Goal: Register for event/course

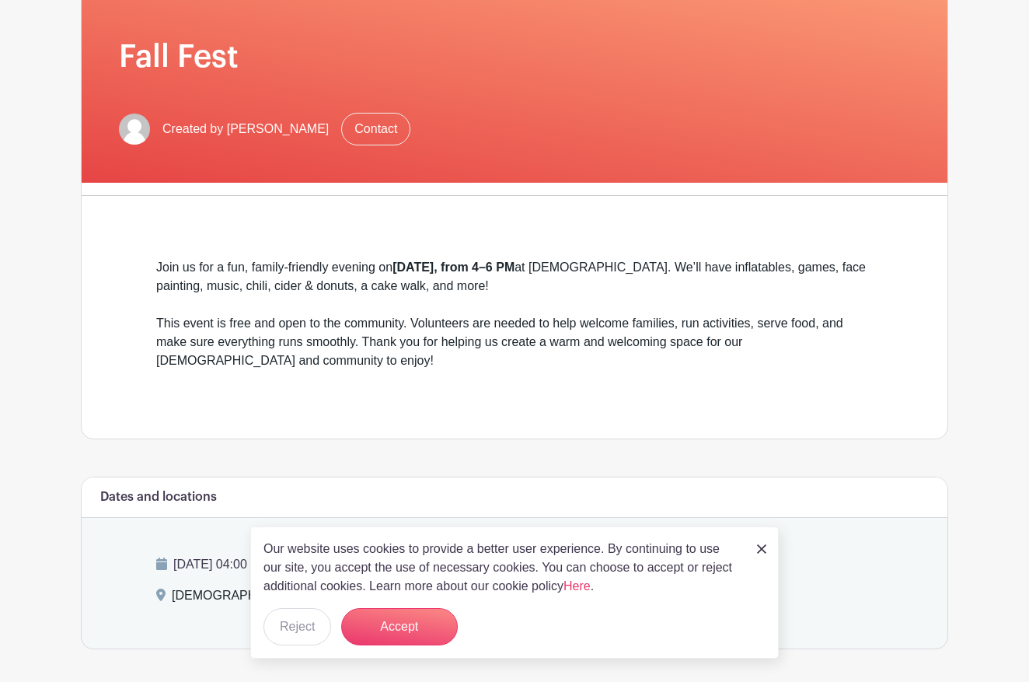
scroll to position [212, 0]
click at [408, 626] on button "Accept" at bounding box center [399, 626] width 117 height 37
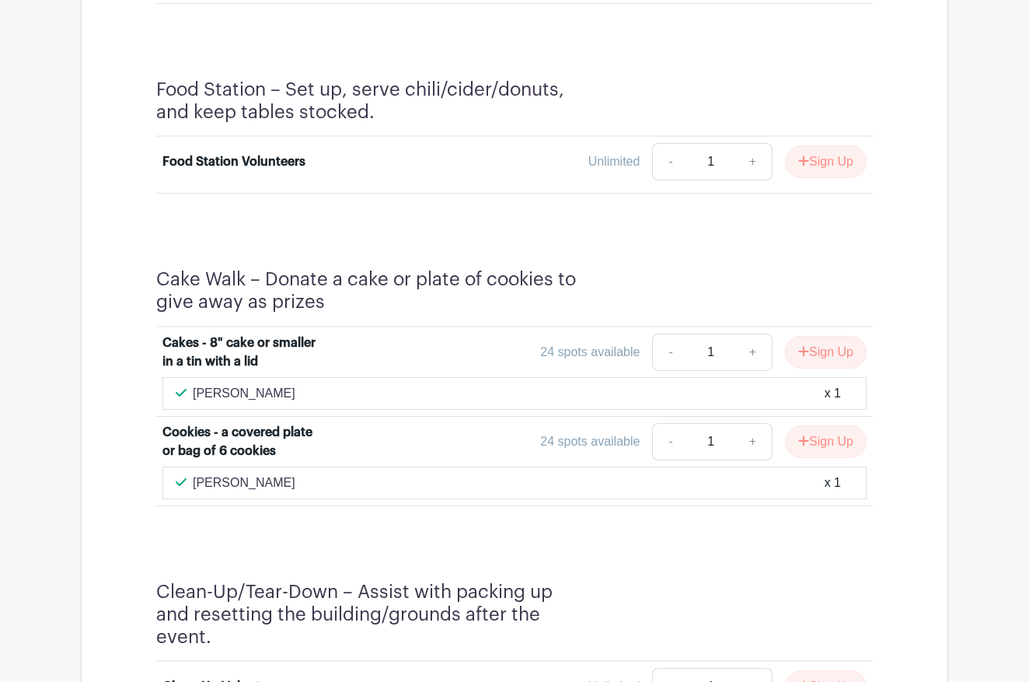
scroll to position [1512, 0]
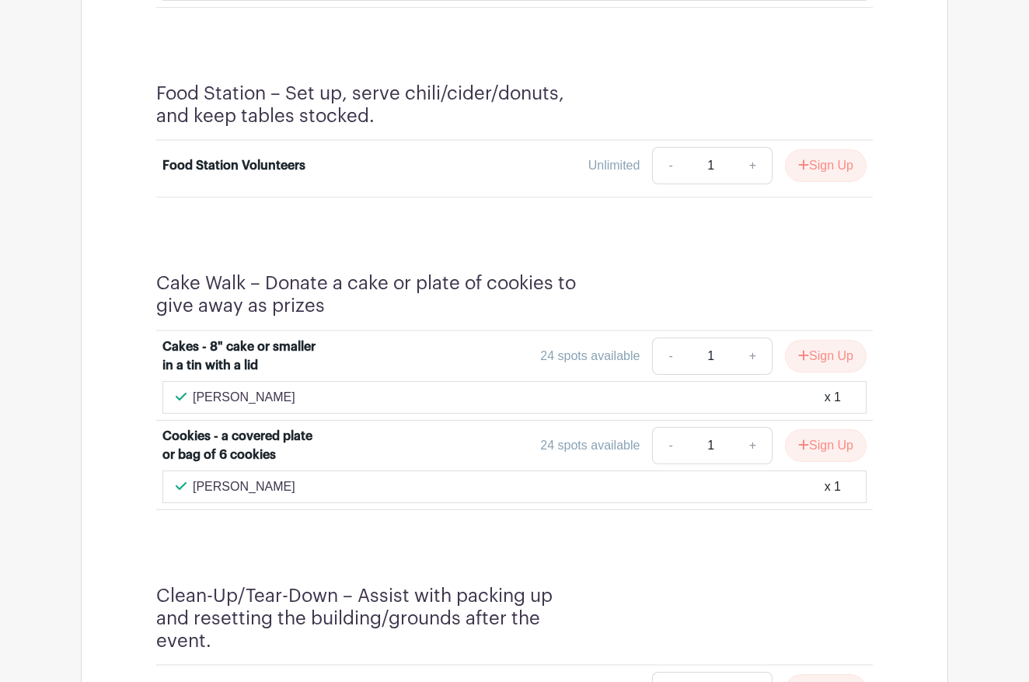
click at [749, 464] on link "+" at bounding box center [753, 445] width 39 height 37
click at [665, 464] on link "-" at bounding box center [670, 445] width 36 height 37
type input "1"
click at [823, 462] on button "Sign Up" at bounding box center [826, 445] width 82 height 33
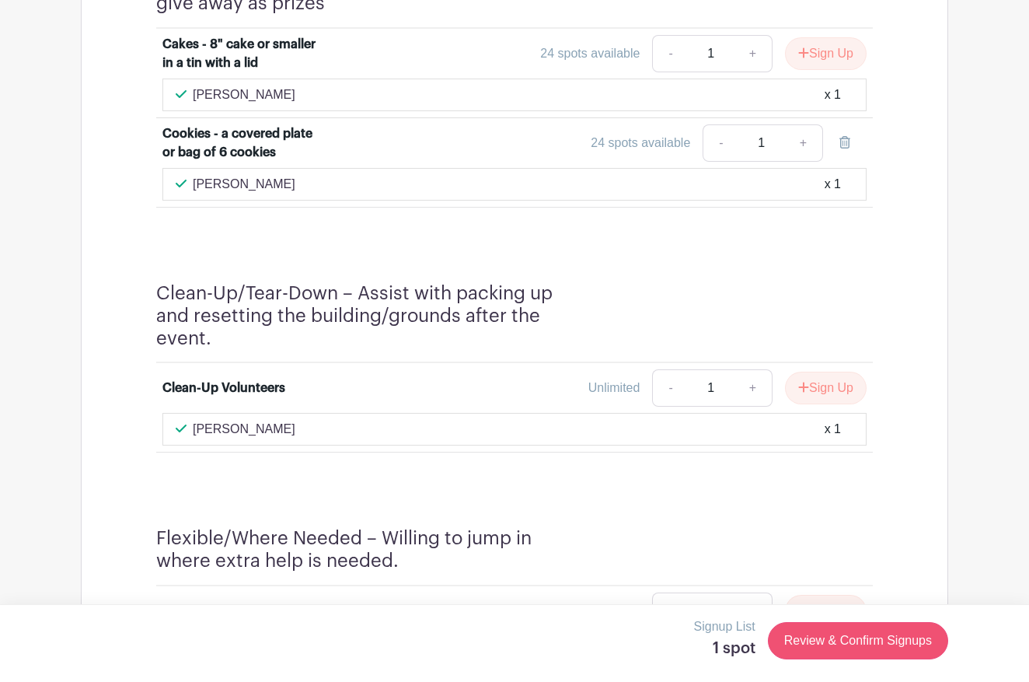
scroll to position [1814, 0]
click at [844, 638] on link "Review & Confirm Signups" at bounding box center [858, 640] width 180 height 37
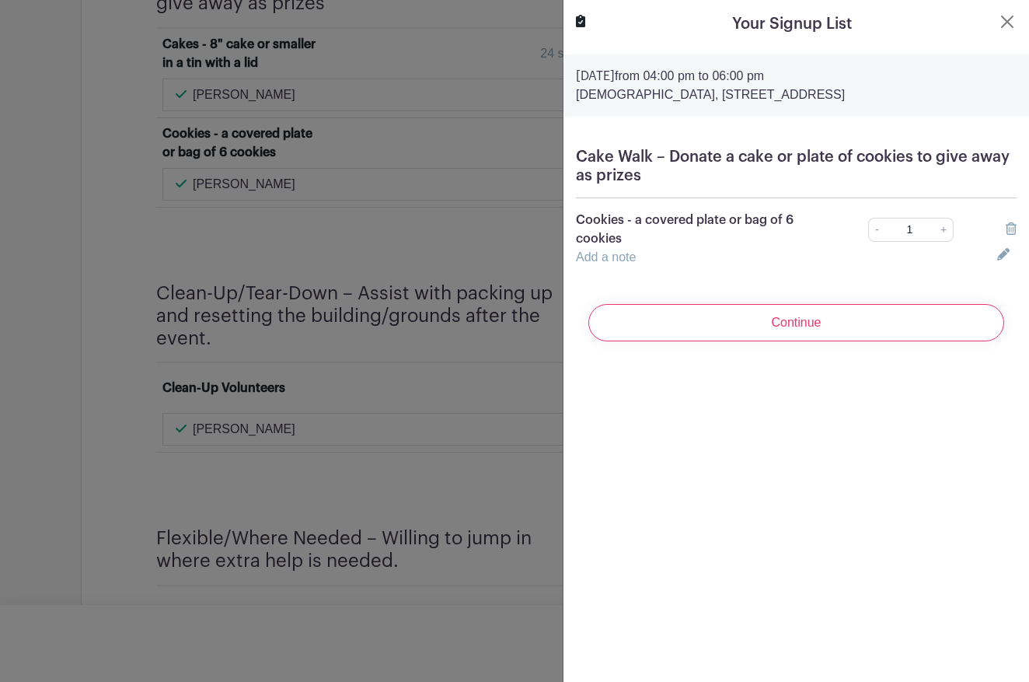
click at [941, 233] on link "+" at bounding box center [943, 230] width 19 height 24
click at [944, 232] on link "+" at bounding box center [943, 230] width 19 height 24
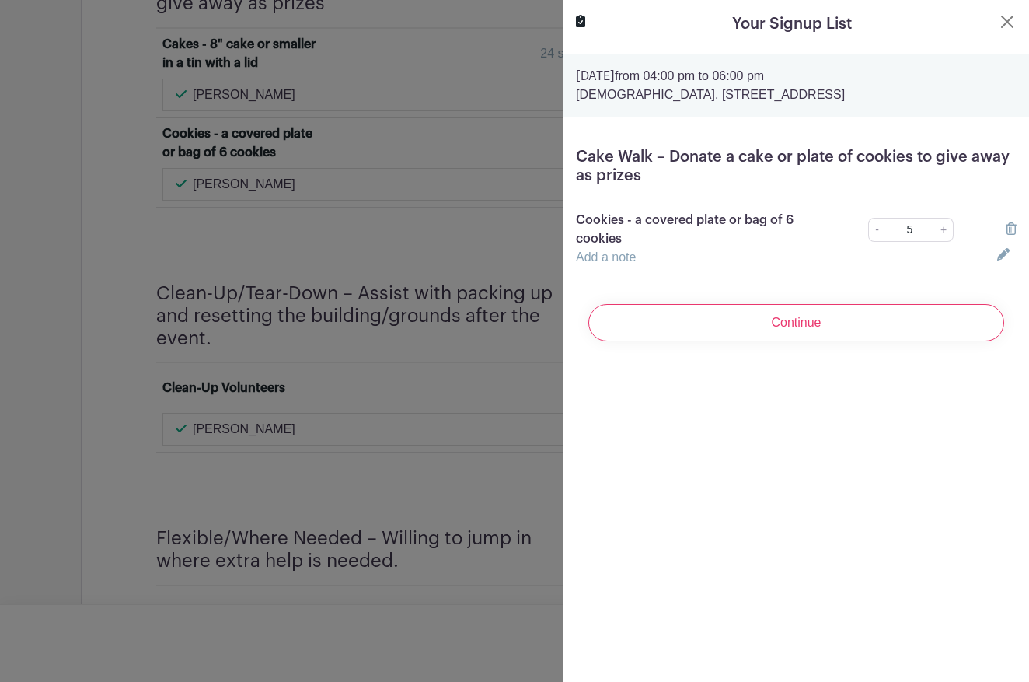
type input "6"
click at [600, 257] on link "Add a note" at bounding box center [606, 256] width 60 height 13
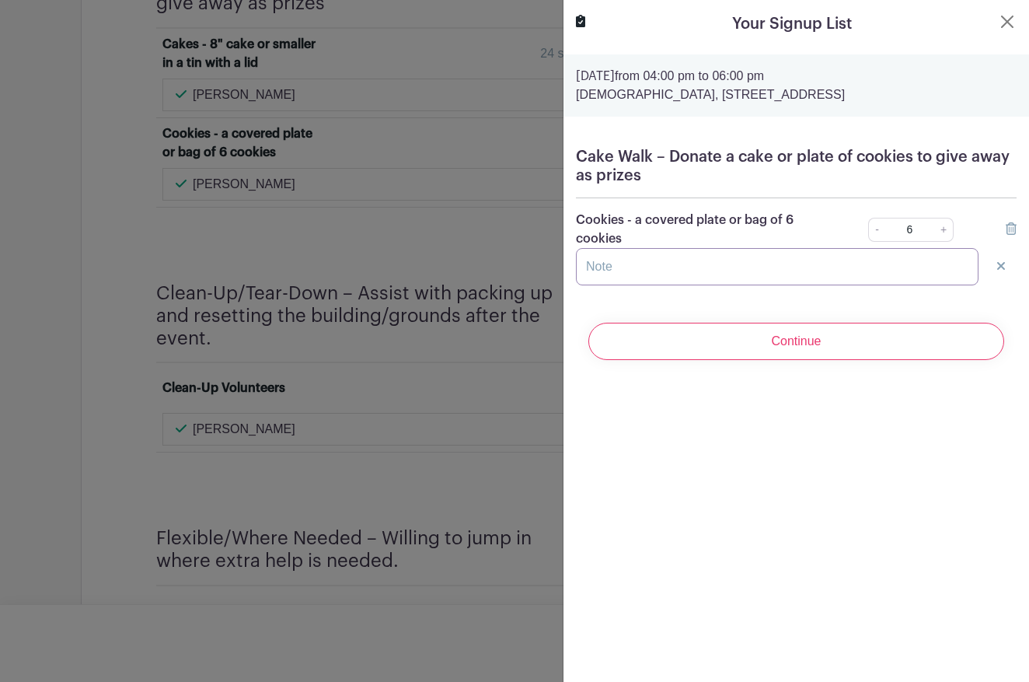
click at [612, 270] on input "text" at bounding box center [777, 266] width 403 height 37
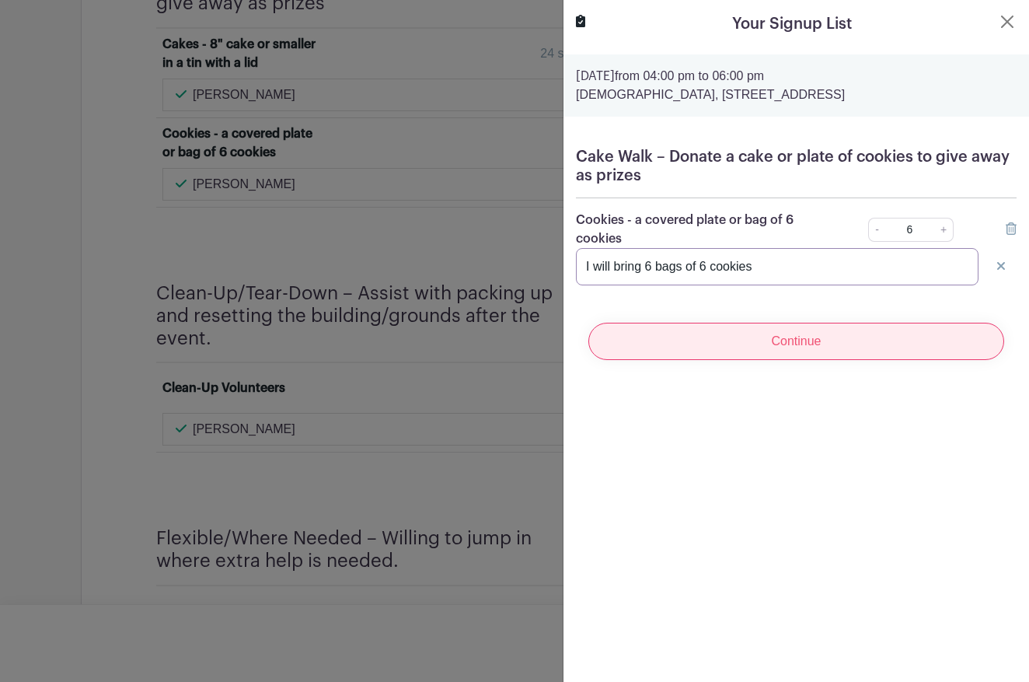
type input "I will bring 6 bags of 6 cookies"
click at [801, 347] on input "Continue" at bounding box center [796, 341] width 416 height 37
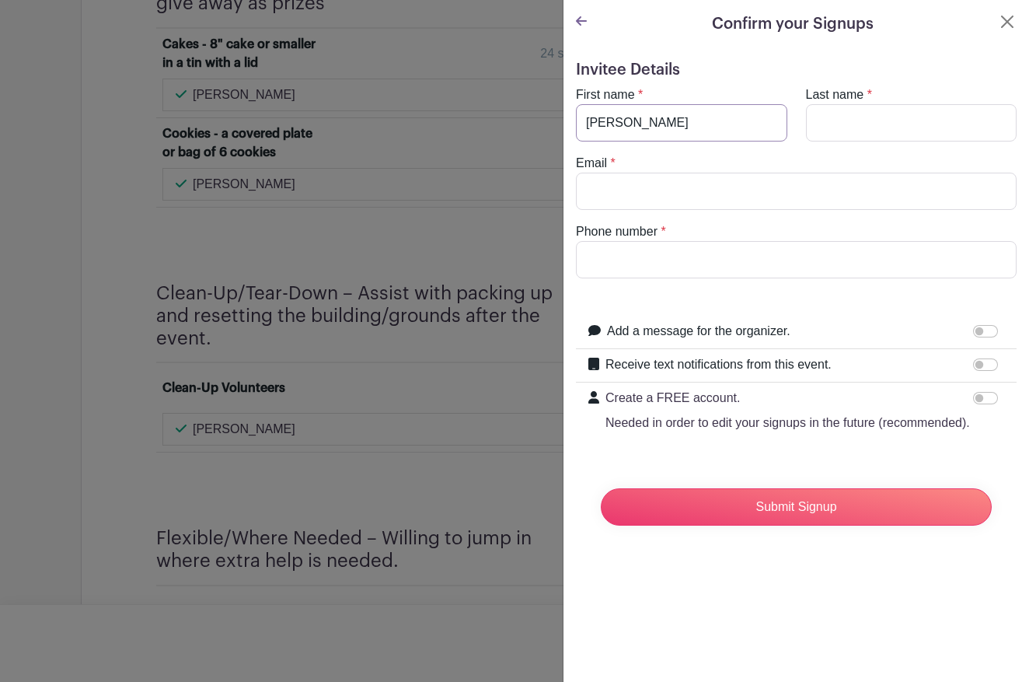
type input "[PERSON_NAME]"
type input "[EMAIL_ADDRESS][DOMAIN_NAME]"
type input "[PHONE_NUMBER]"
click at [979, 333] on input "Add a message for the organizer." at bounding box center [985, 331] width 25 height 12
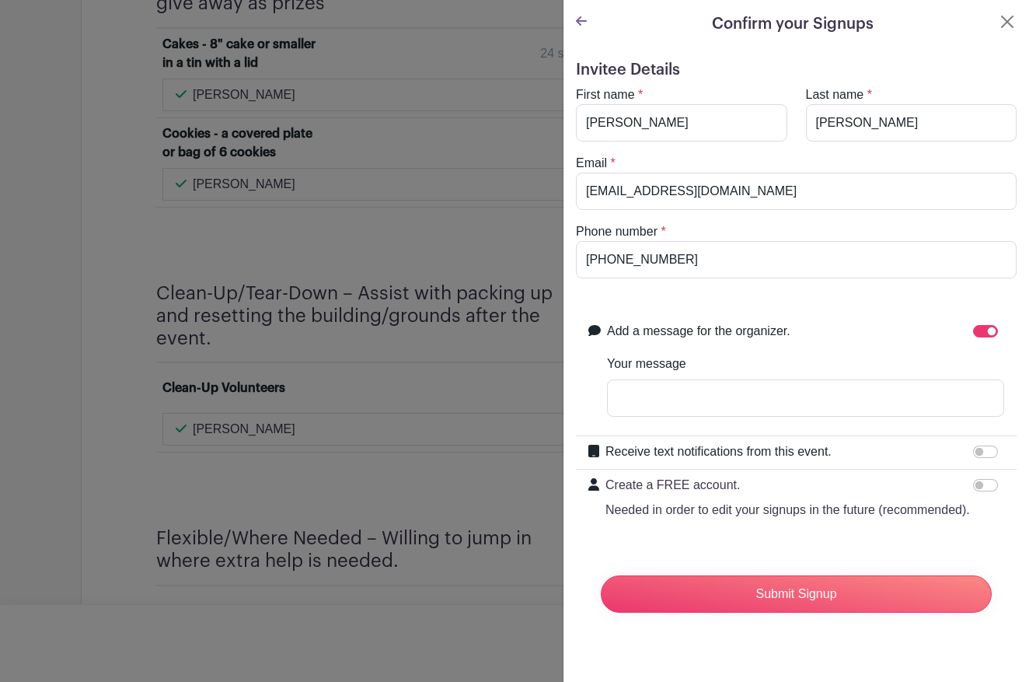
click at [979, 333] on input "Add a message for the organizer." at bounding box center [985, 331] width 25 height 12
checkbox input "false"
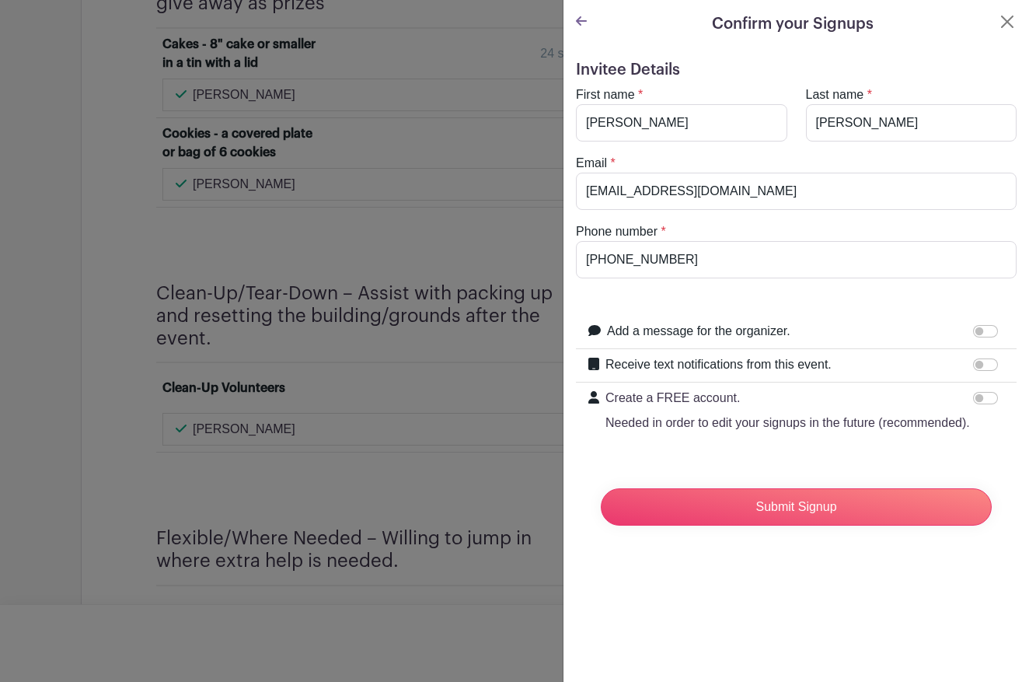
click at [978, 369] on input "Receive text notifications from this event." at bounding box center [985, 364] width 25 height 12
checkbox input "true"
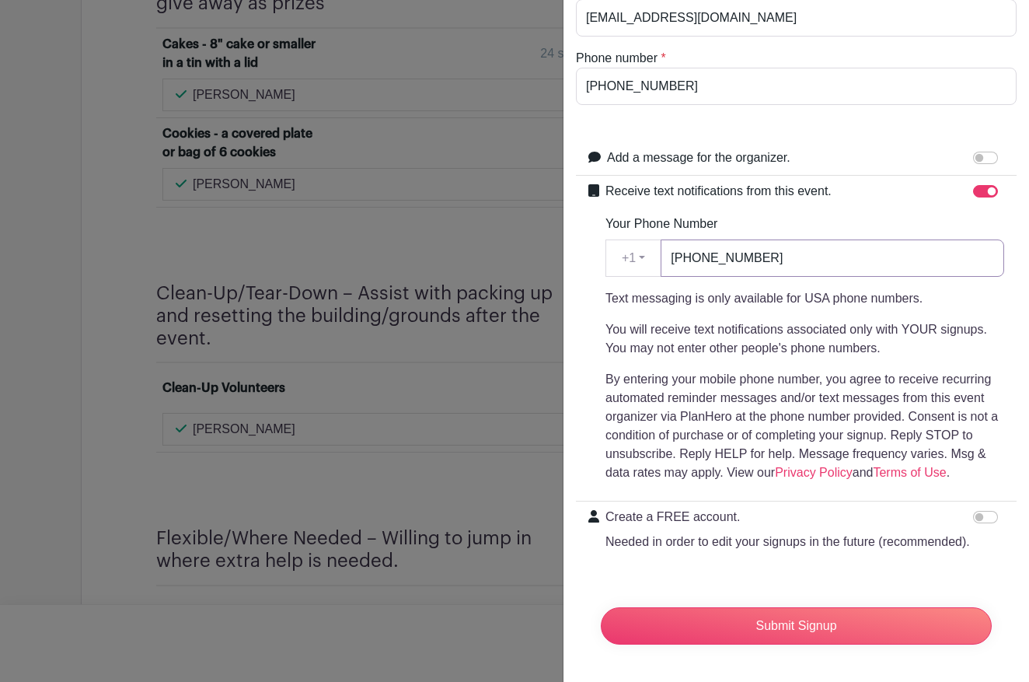
scroll to position [173, 0]
type input "[PHONE_NUMBER]"
click at [773, 623] on input "Submit Signup" at bounding box center [796, 625] width 391 height 37
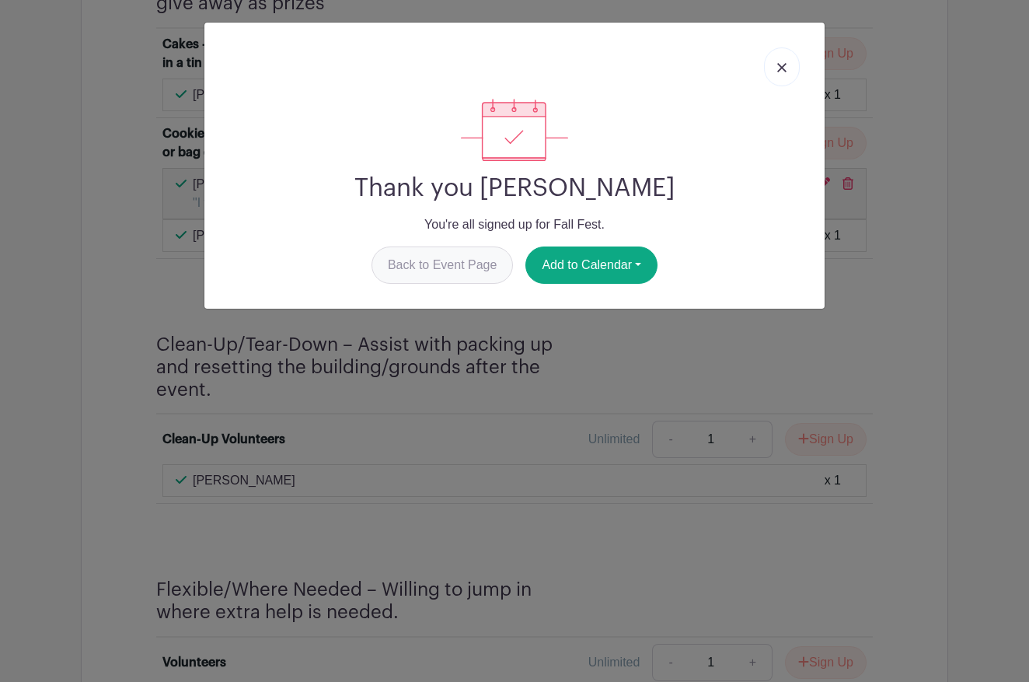
click at [434, 264] on link "Back to Event Page" at bounding box center [443, 264] width 142 height 37
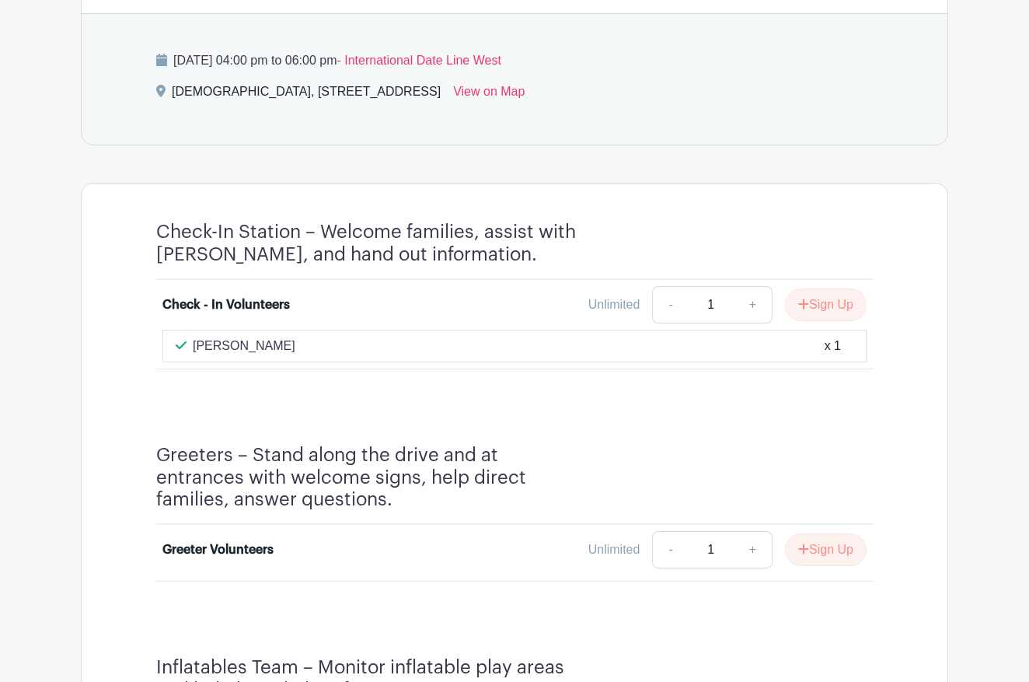
scroll to position [713, 0]
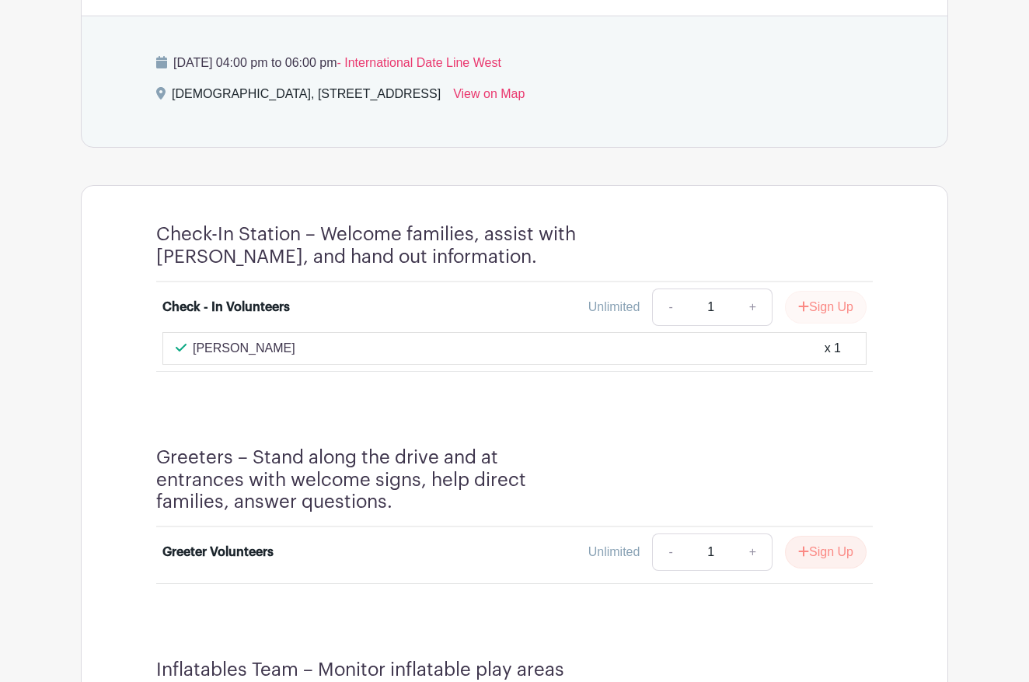
click at [826, 309] on button "Sign Up" at bounding box center [826, 307] width 82 height 33
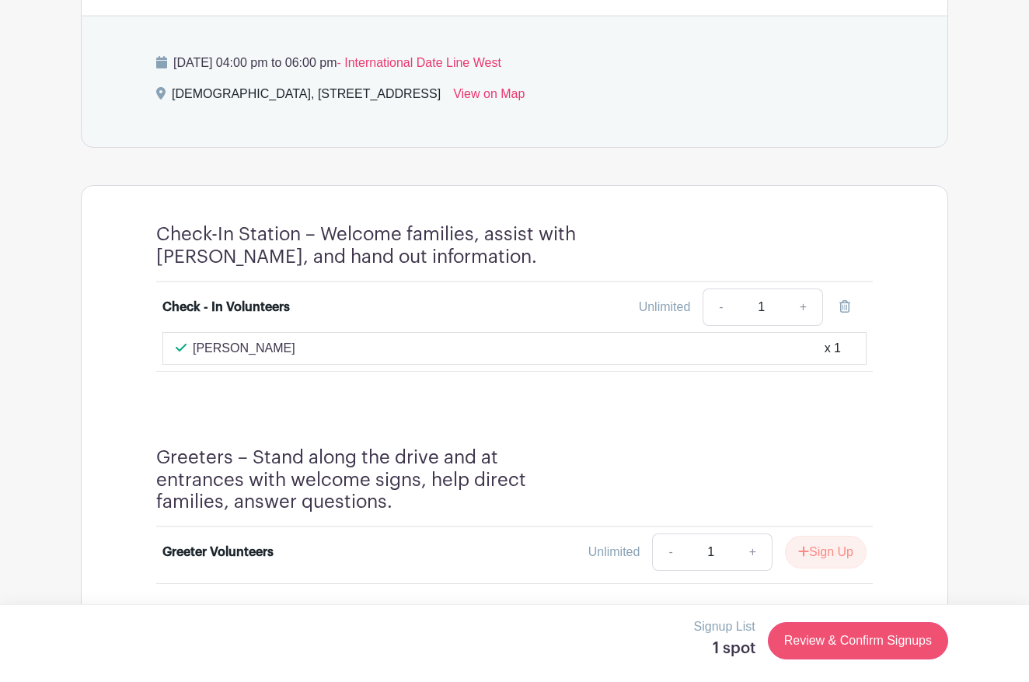
click at [818, 637] on link "Review & Confirm Signups" at bounding box center [858, 640] width 180 height 37
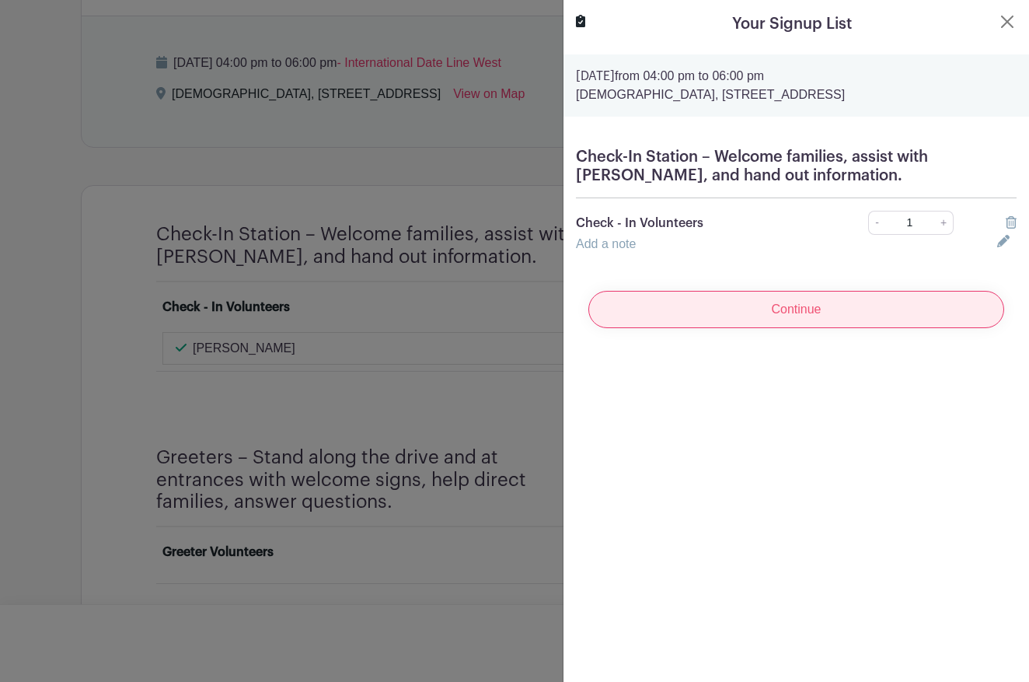
click at [801, 309] on input "Continue" at bounding box center [796, 309] width 416 height 37
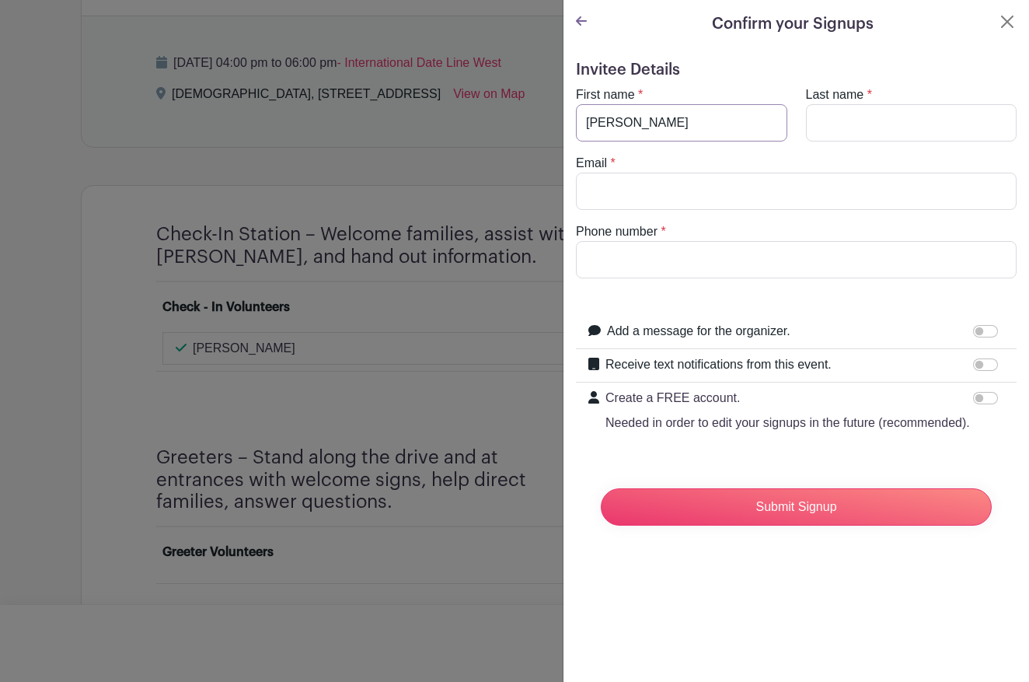
type input "[PERSON_NAME]"
type input "[EMAIL_ADDRESS][DOMAIN_NAME]"
type input "[PHONE_NUMBER]"
drag, startPoint x: 987, startPoint y: 364, endPoint x: 969, endPoint y: 372, distance: 19.8
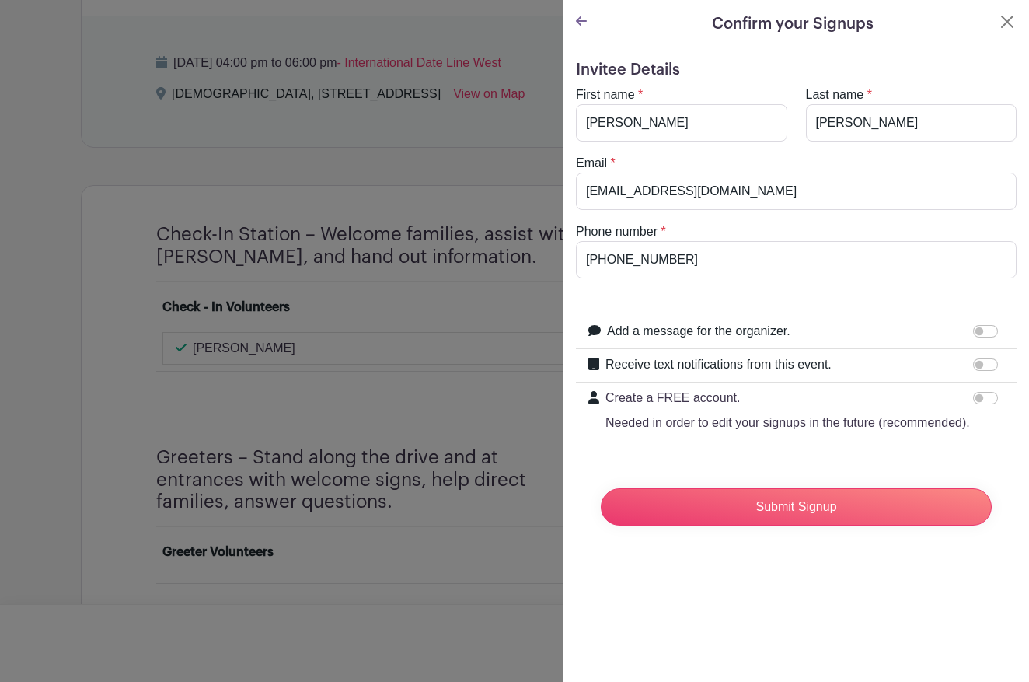
click at [986, 364] on input "Receive text notifications from this event." at bounding box center [985, 364] width 25 height 12
checkbox input "true"
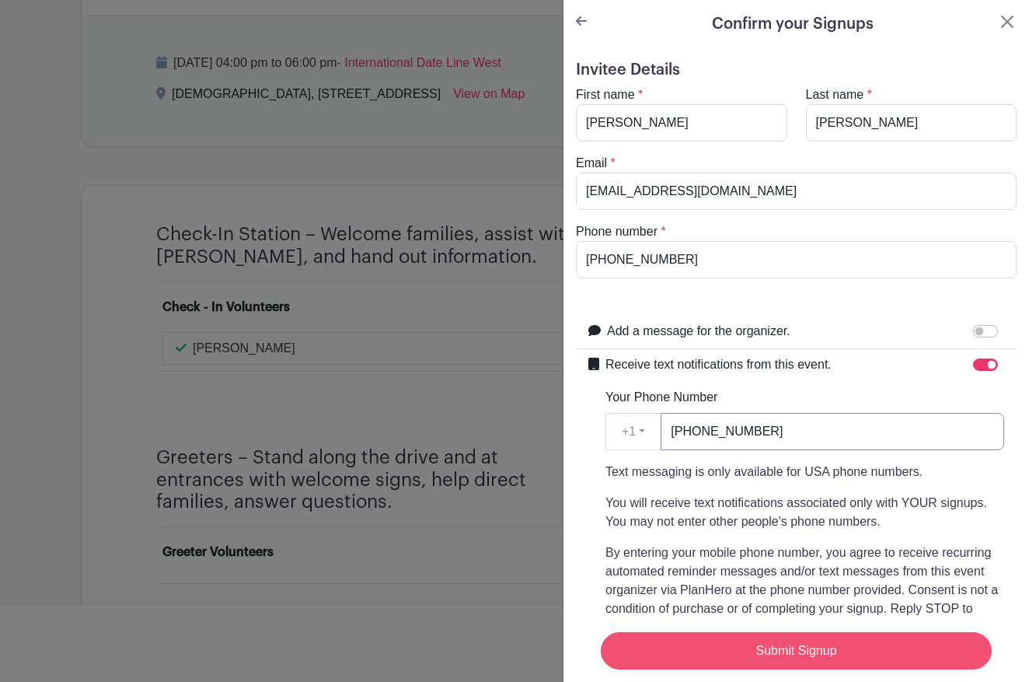
type input "[PHONE_NUMBER]"
click at [780, 661] on input "Submit Signup" at bounding box center [796, 650] width 391 height 37
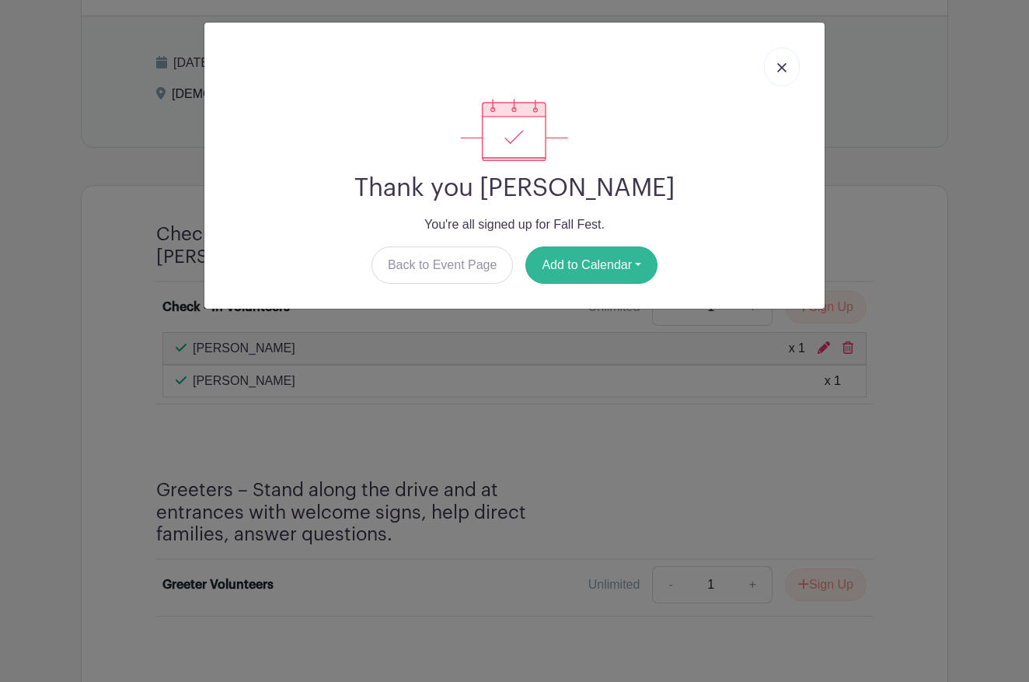
click at [573, 264] on button "Add to Calendar" at bounding box center [591, 264] width 132 height 37
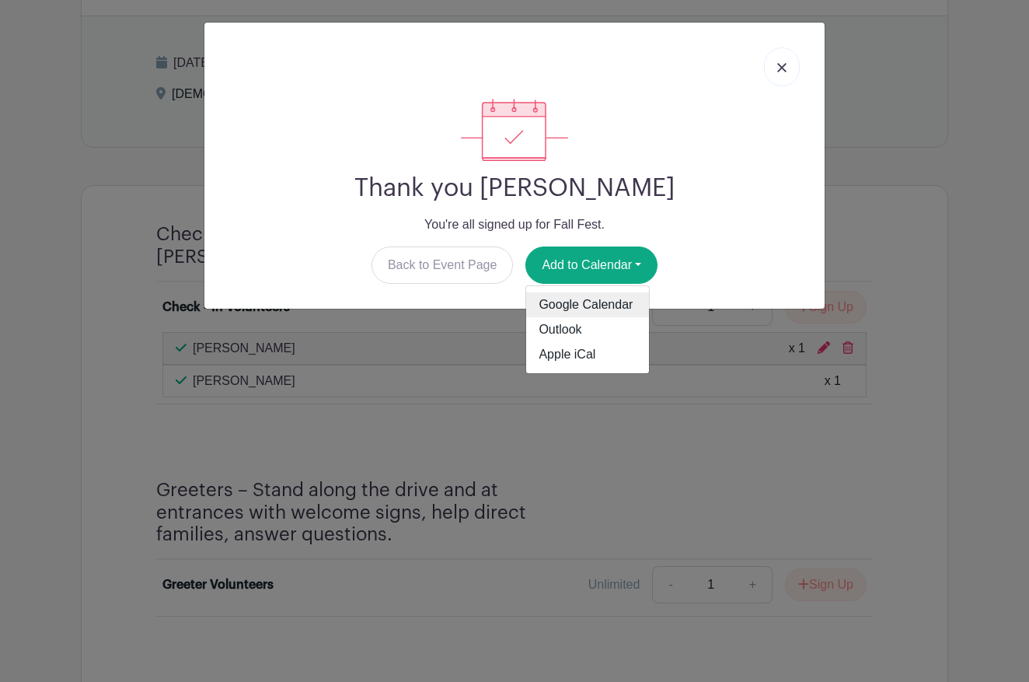
click at [574, 305] on link "Google Calendar" at bounding box center [587, 304] width 123 height 25
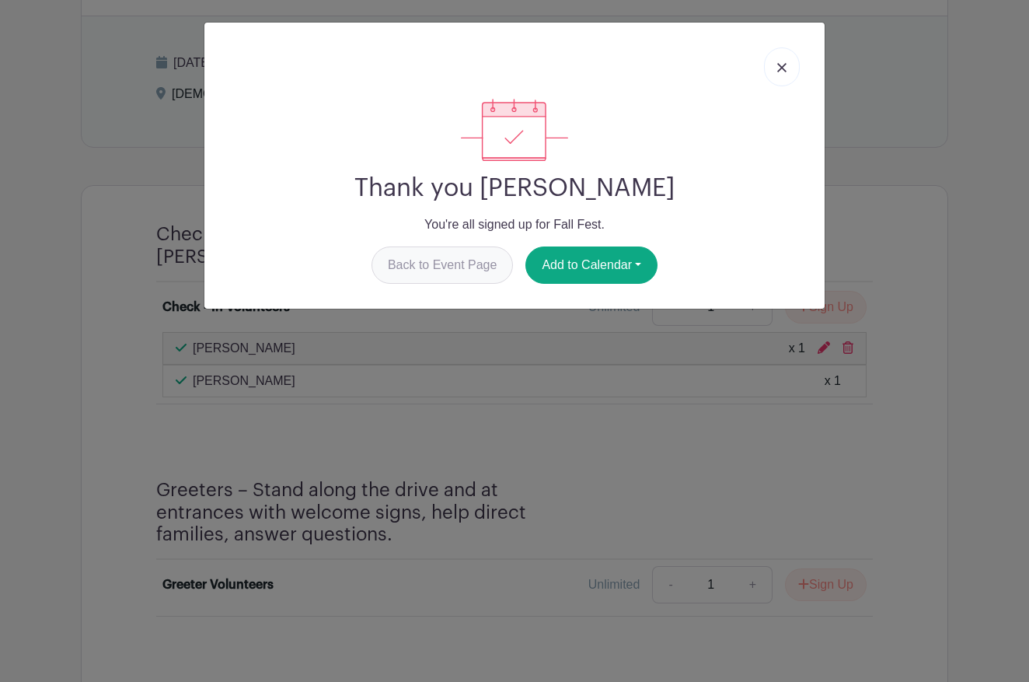
click at [426, 264] on link "Back to Event Page" at bounding box center [443, 264] width 142 height 37
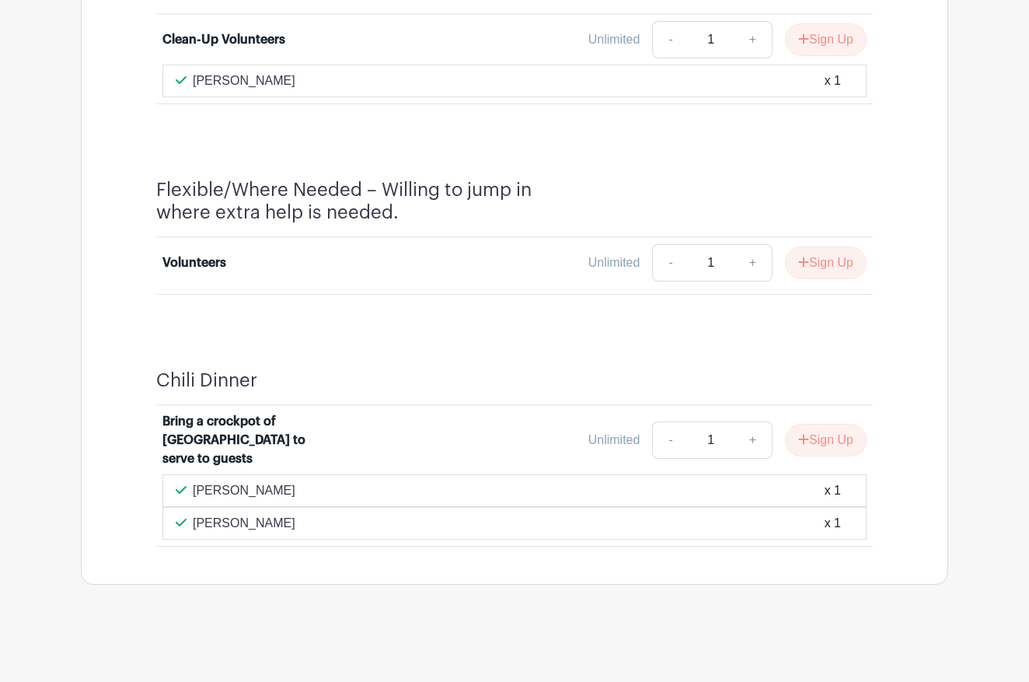
scroll to position [2254, 0]
click at [817, 448] on button "Sign Up" at bounding box center [826, 440] width 82 height 33
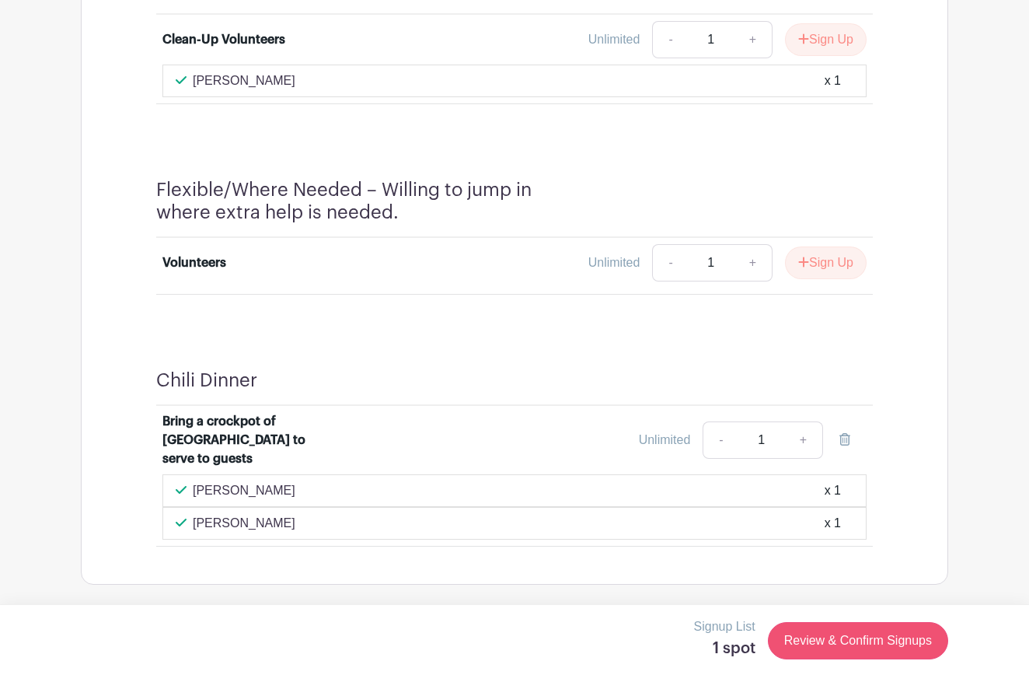
click at [835, 636] on link "Review & Confirm Signups" at bounding box center [858, 640] width 180 height 37
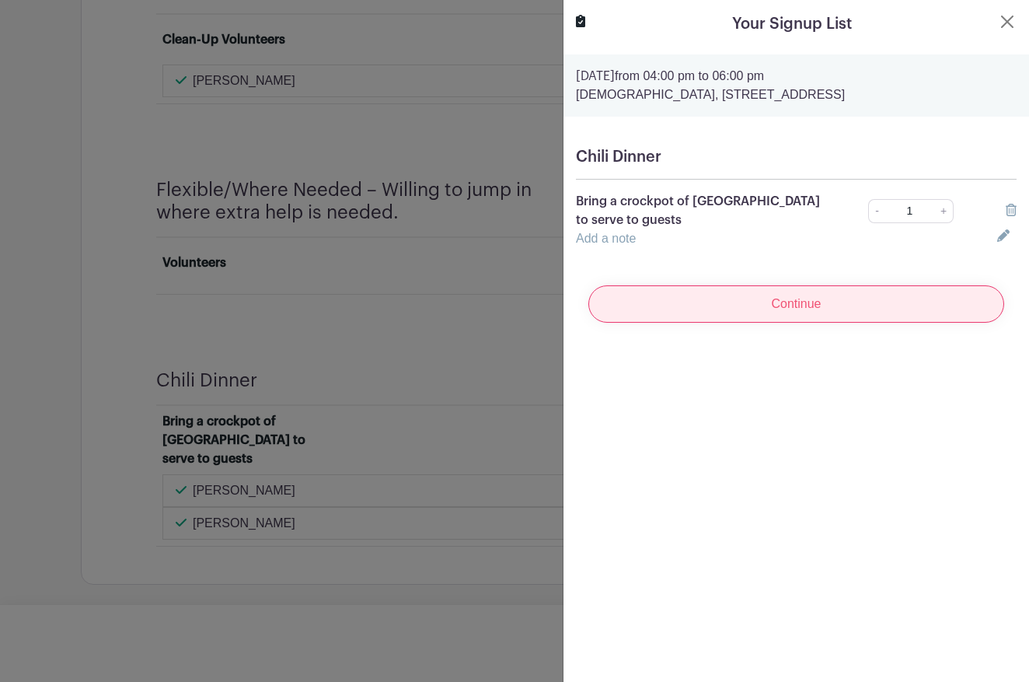
click at [799, 294] on input "Continue" at bounding box center [796, 303] width 416 height 37
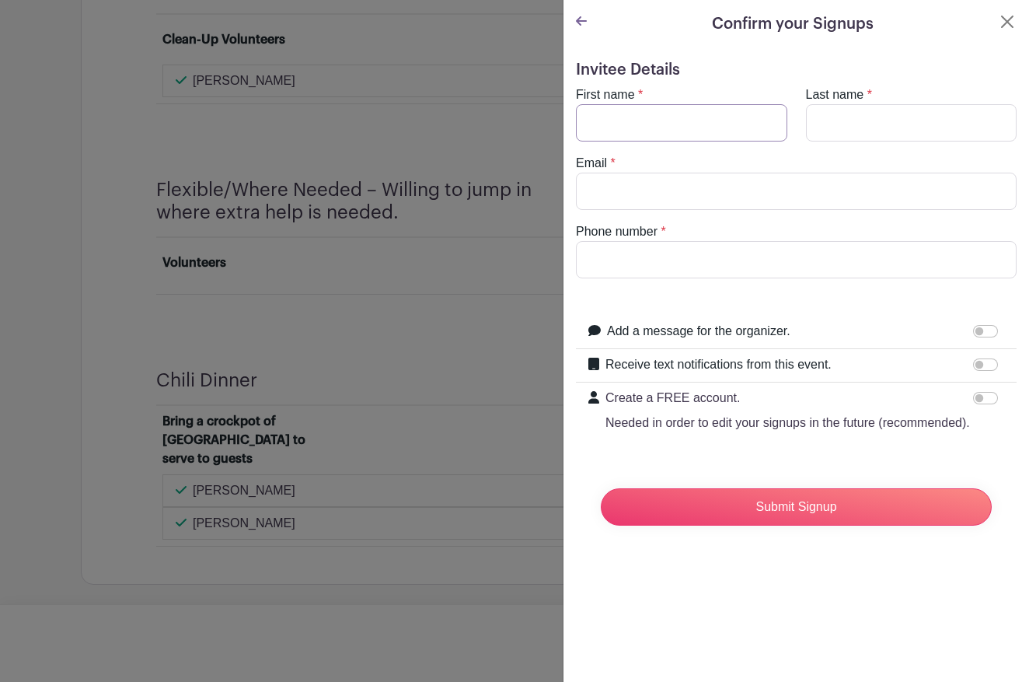
click at [773, 123] on input "First name" at bounding box center [681, 122] width 211 height 37
click at [724, 119] on input "First name" at bounding box center [681, 122] width 211 height 37
type input "[PERSON_NAME]"
type input "[EMAIL_ADDRESS][DOMAIN_NAME]"
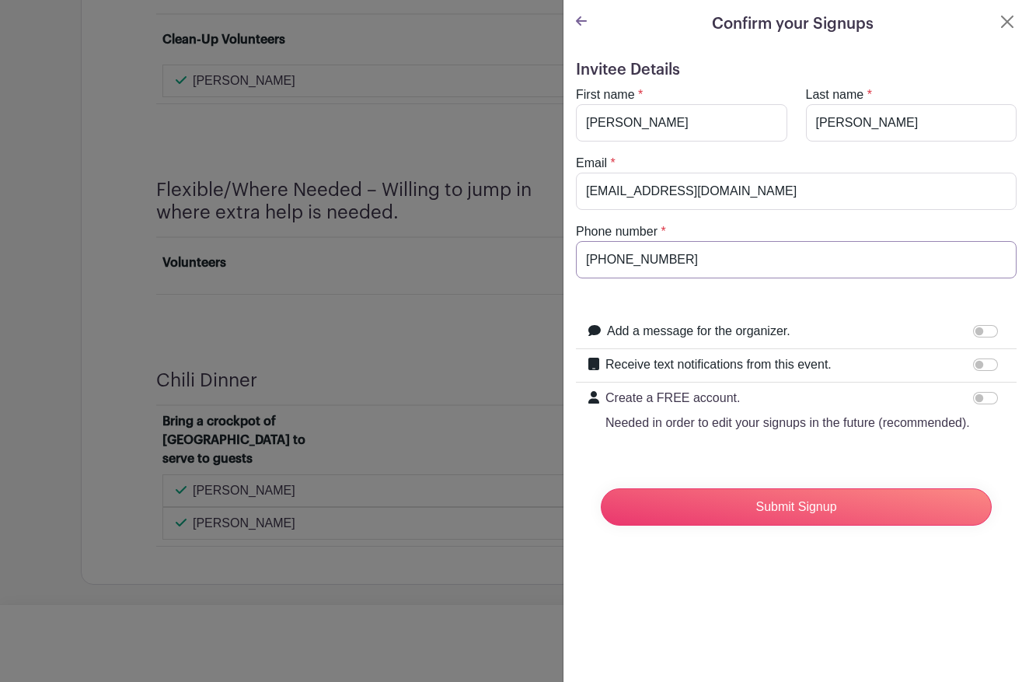
type input "[PHONE_NUMBER]"
click at [983, 365] on input "Receive text notifications from this event." at bounding box center [985, 364] width 25 height 12
checkbox input "true"
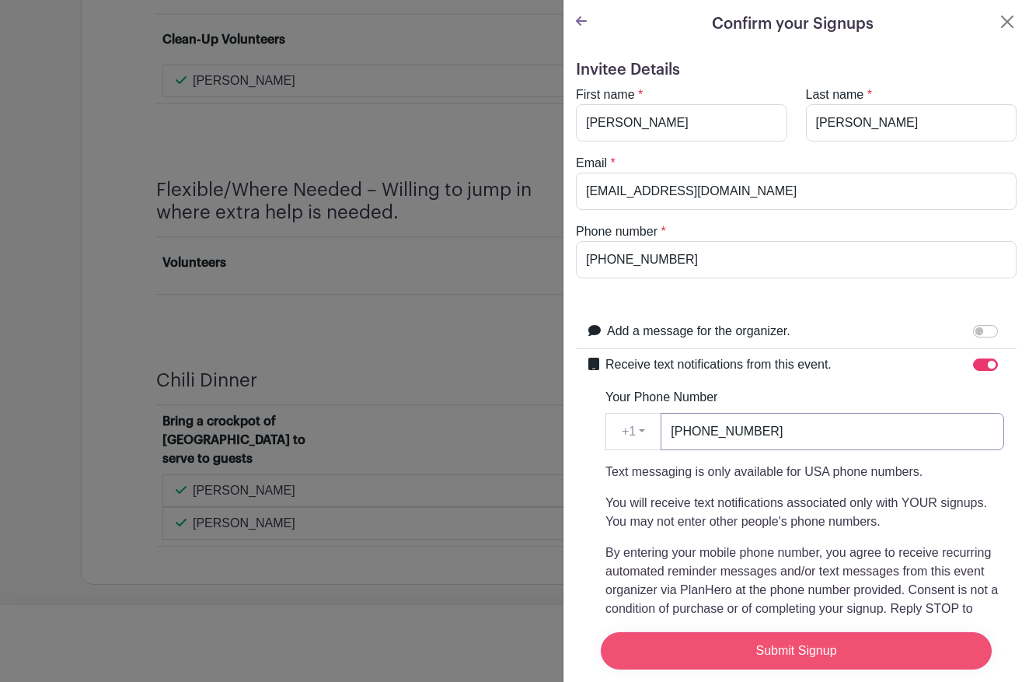
type input "[PHONE_NUMBER]"
click at [779, 648] on input "Submit Signup" at bounding box center [796, 650] width 391 height 37
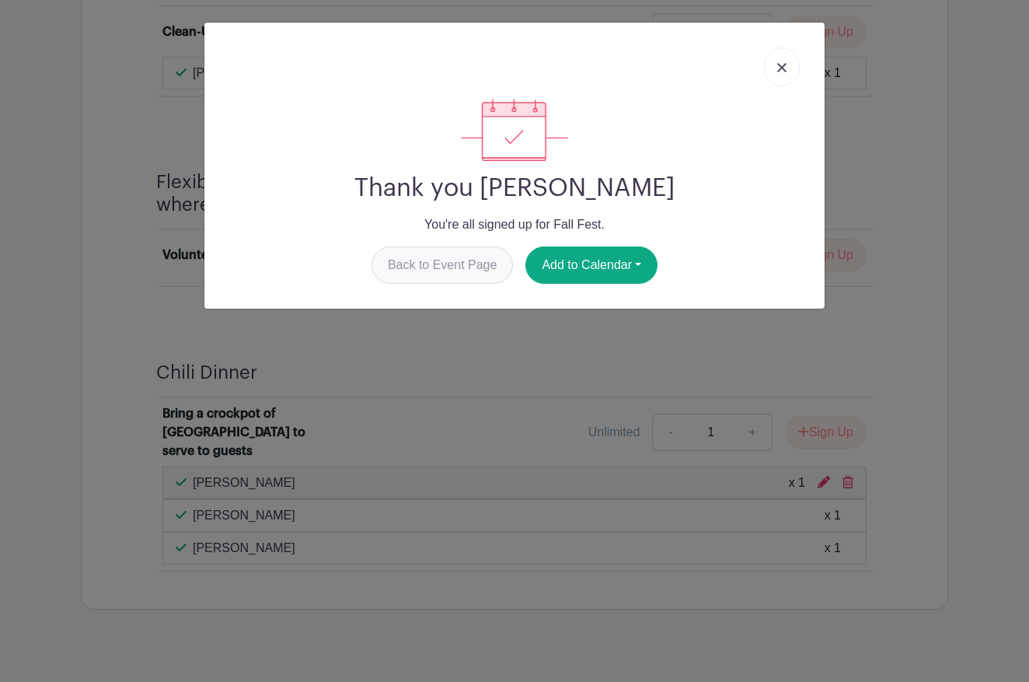
click at [435, 265] on link "Back to Event Page" at bounding box center [443, 264] width 142 height 37
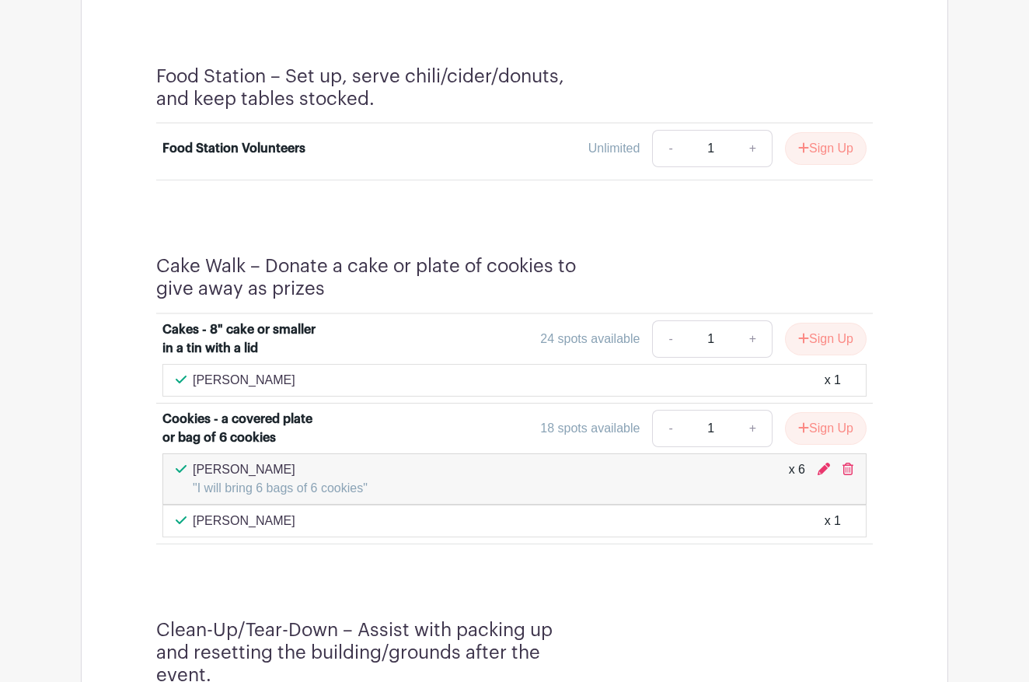
scroll to position [1548, 0]
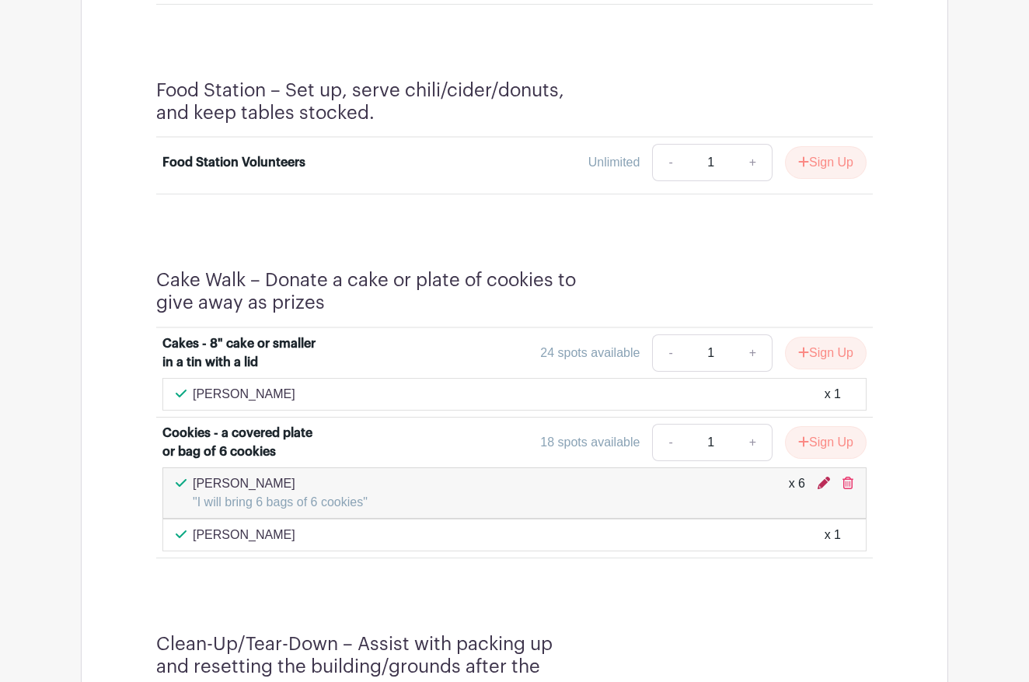
click at [821, 489] on icon at bounding box center [824, 483] width 12 height 12
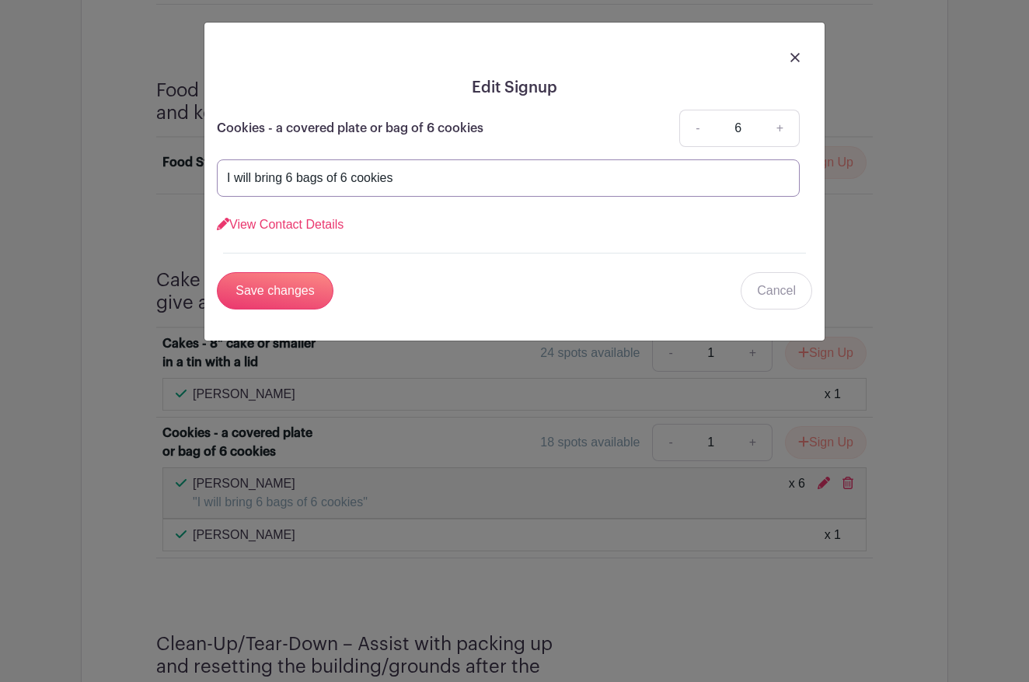
click at [396, 180] on input "I will bring 6 bags of 6 cookies" at bounding box center [508, 177] width 583 height 37
drag, startPoint x: 396, startPoint y: 180, endPoint x: 224, endPoint y: 179, distance: 172.6
click at [224, 179] on input "I will bring 6 bags of 6 cookies" at bounding box center [508, 177] width 583 height 37
click at [258, 296] on input "Save changes" at bounding box center [275, 290] width 117 height 37
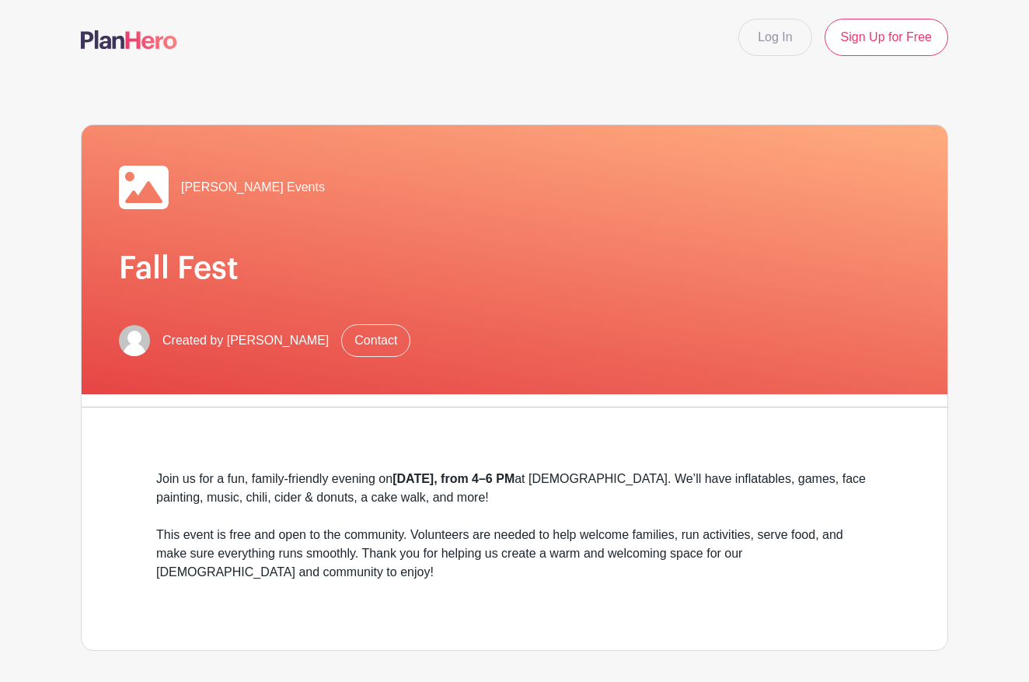
scroll to position [0, 0]
click at [766, 34] on link "Log In" at bounding box center [774, 37] width 73 height 37
